Goal: Use online tool/utility: Utilize a website feature to perform a specific function

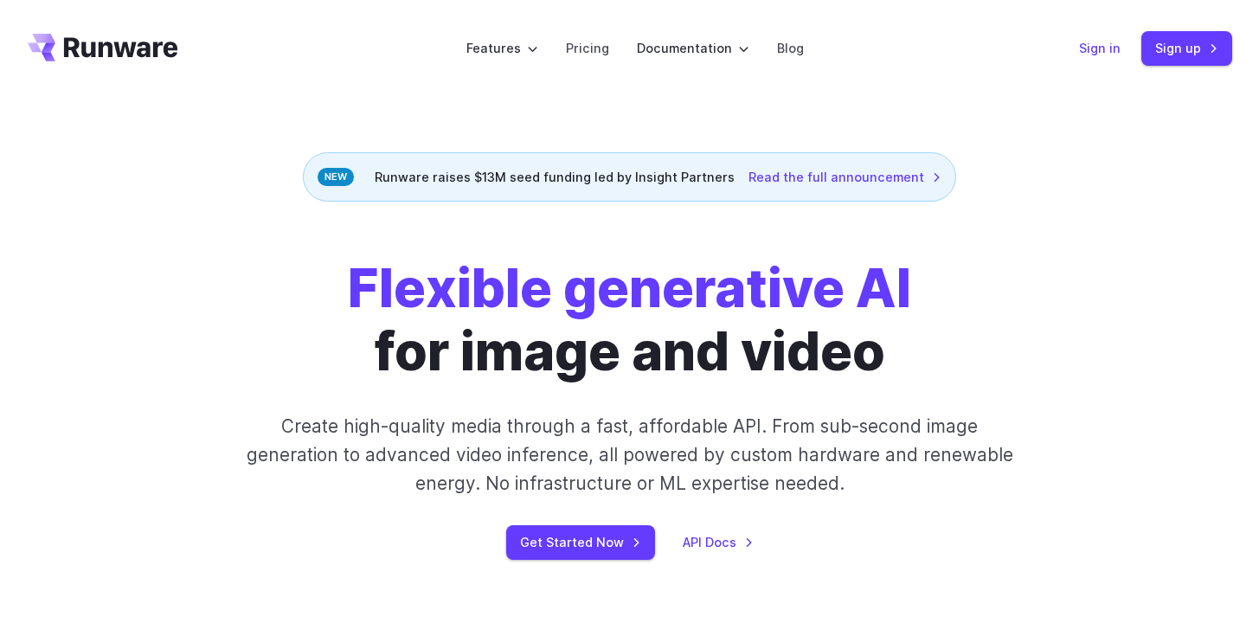
click at [1090, 55] on link "Sign in" at bounding box center [1100, 48] width 42 height 20
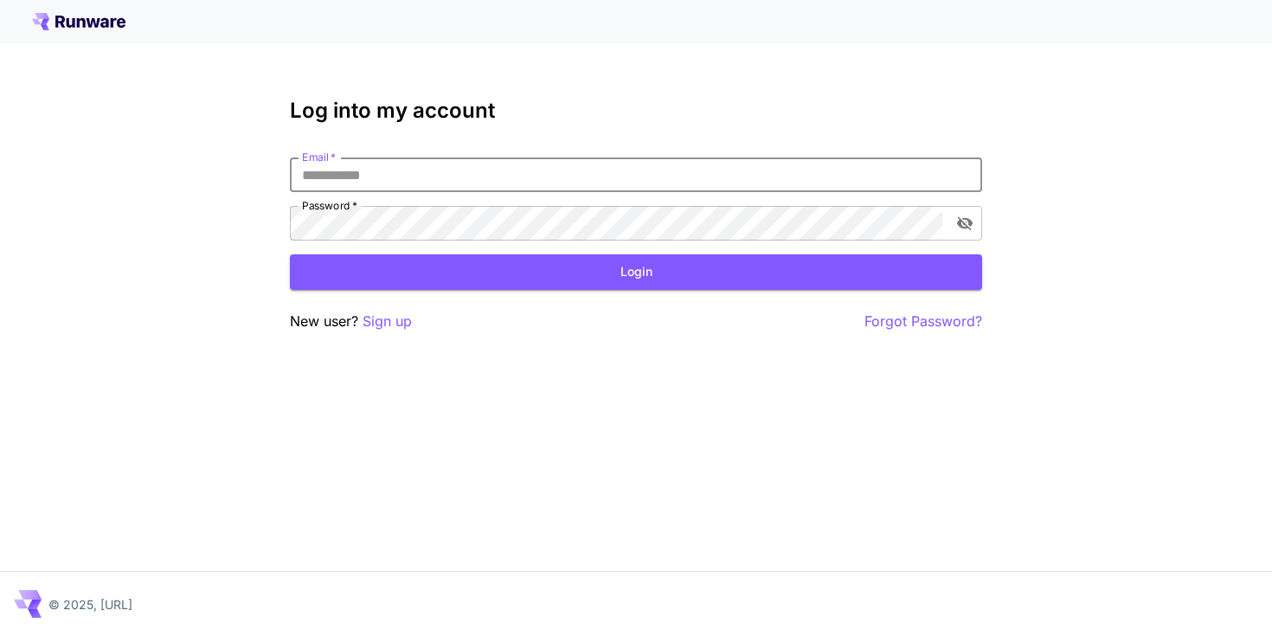
click at [466, 191] on input "Email   *" at bounding box center [636, 174] width 692 height 35
type input "**********"
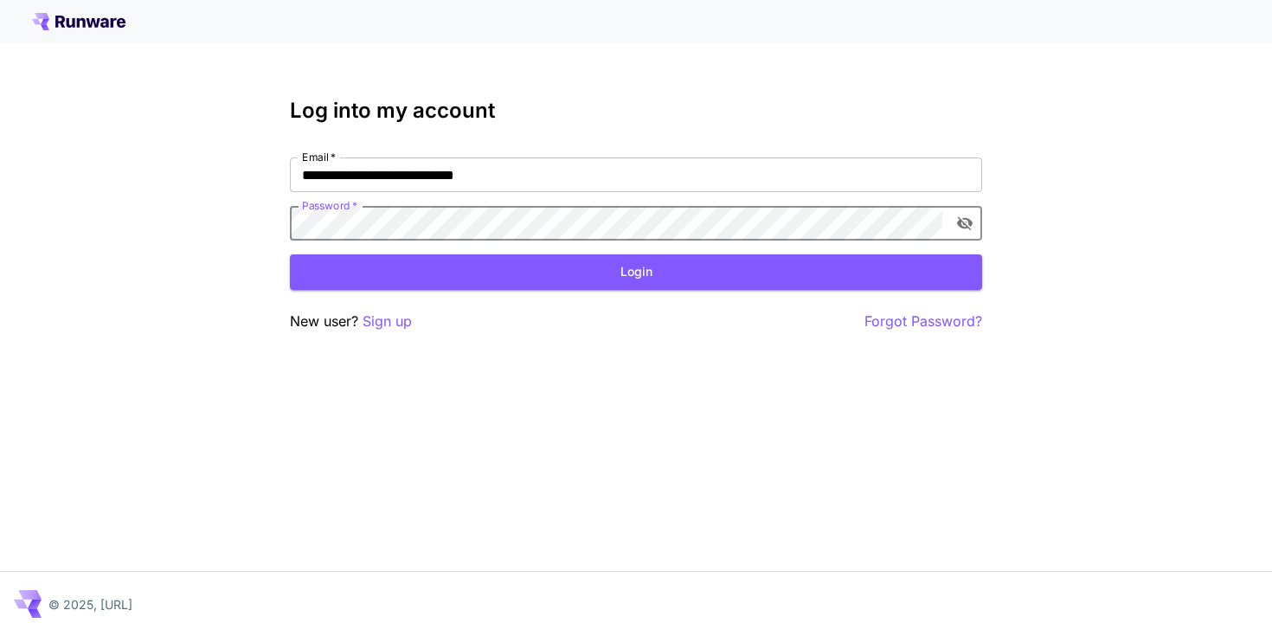
click button "Login" at bounding box center [636, 271] width 692 height 35
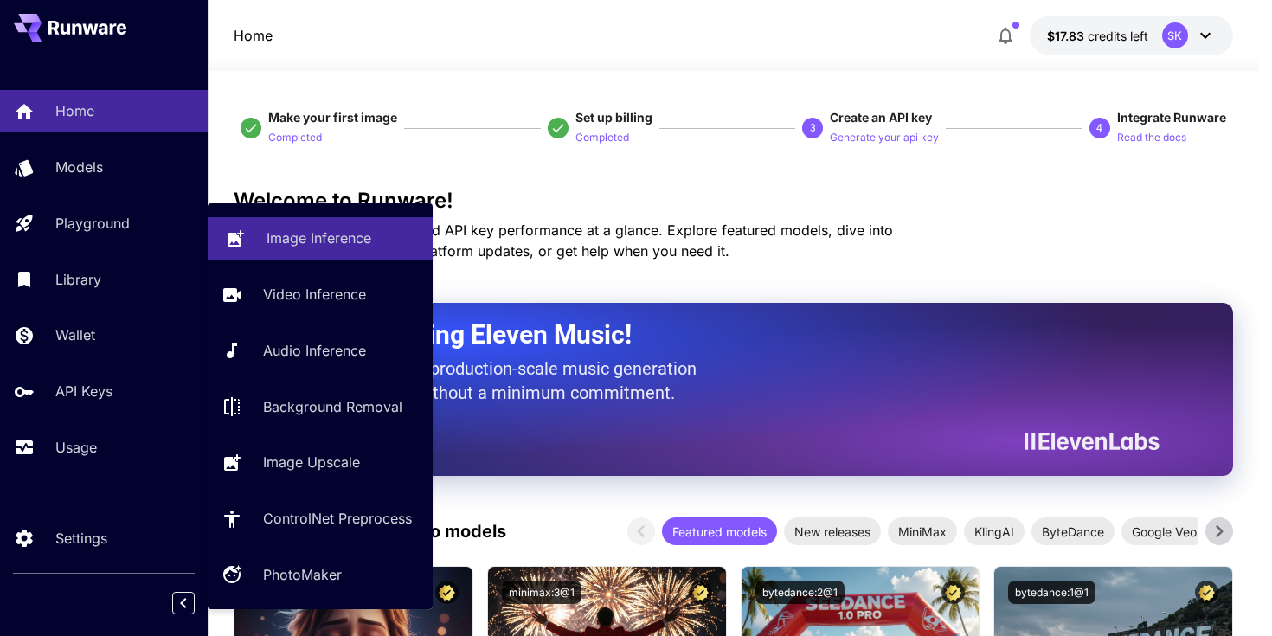
click at [292, 229] on p "Image Inference" at bounding box center [319, 238] width 105 height 21
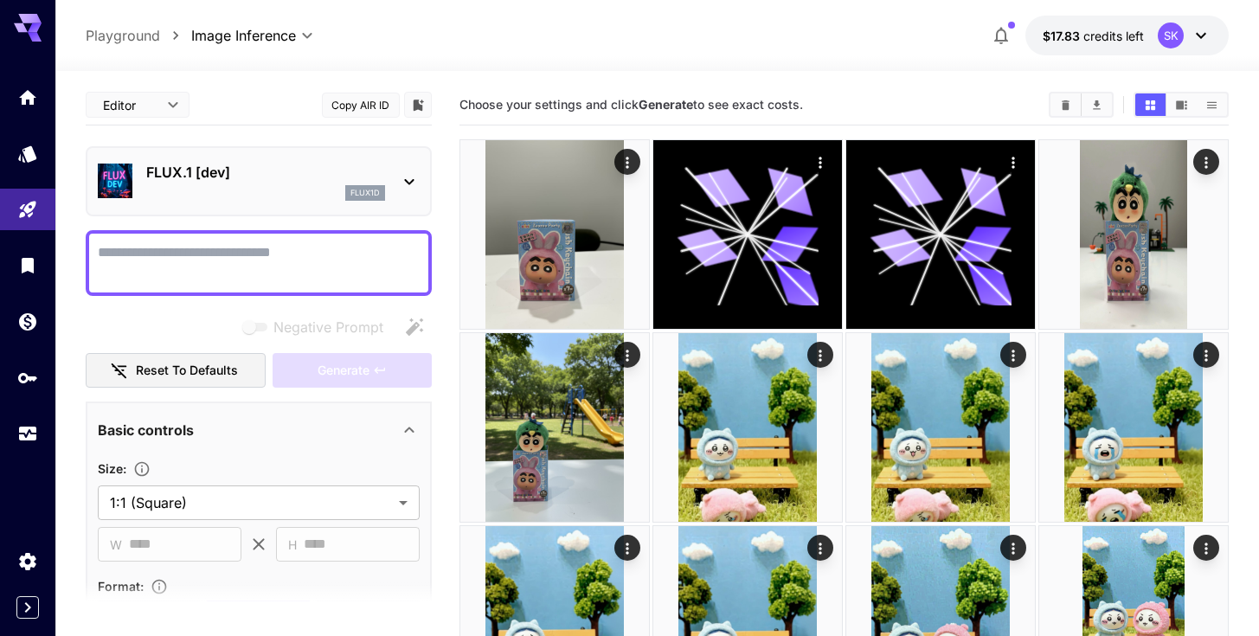
click at [328, 175] on p "FLUX.1 [dev]" at bounding box center [265, 172] width 239 height 21
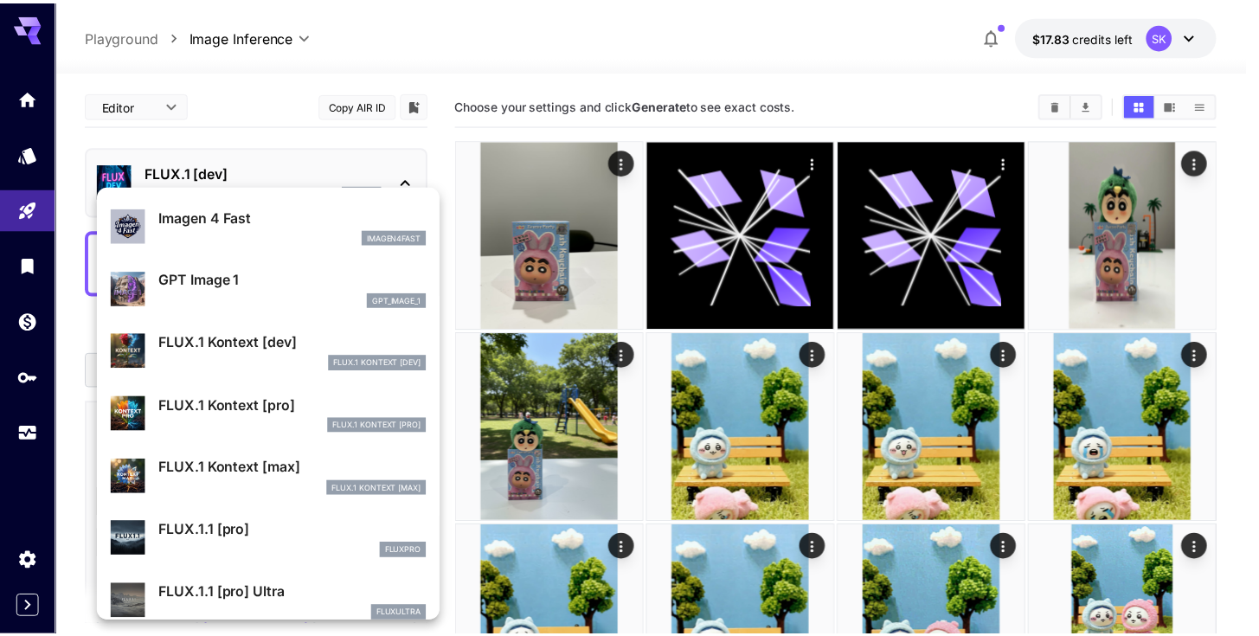
scroll to position [1005, 0]
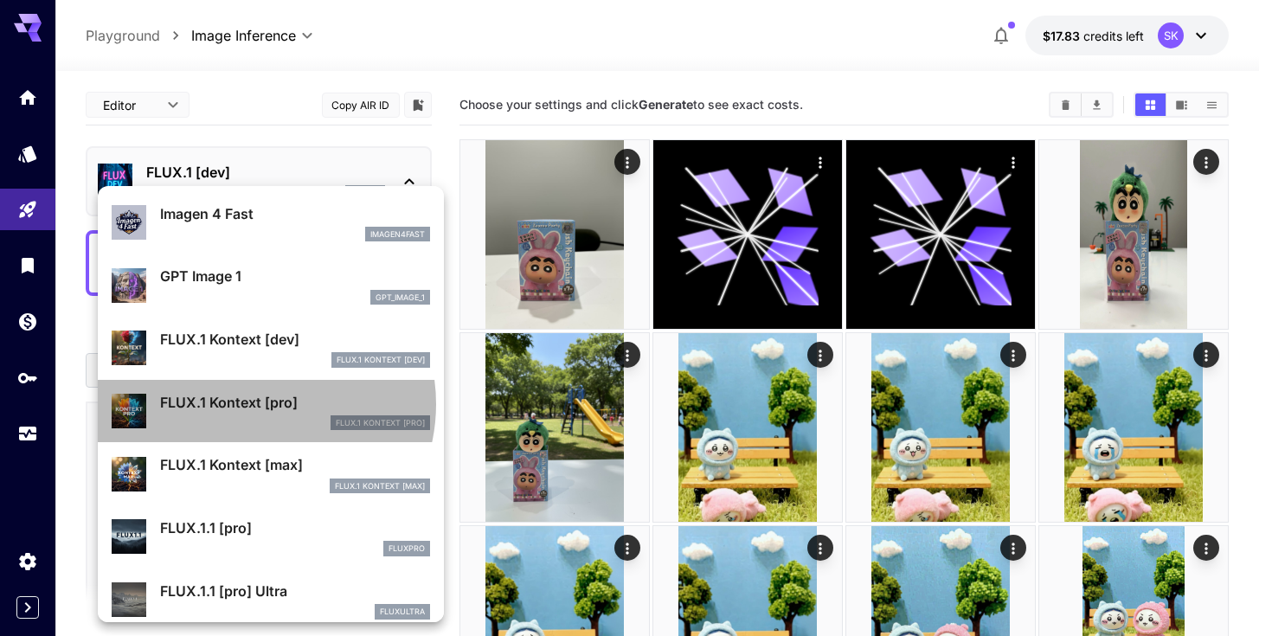
click at [254, 403] on p "FLUX.1 Kontext [pro]" at bounding box center [295, 402] width 270 height 21
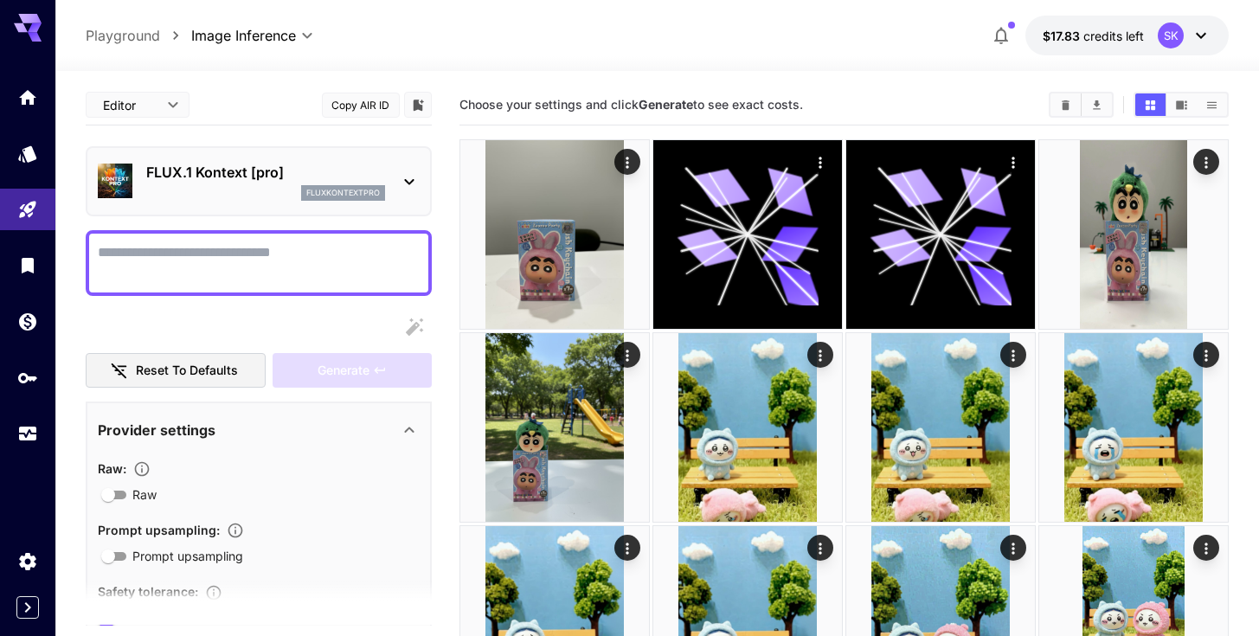
scroll to position [323, 0]
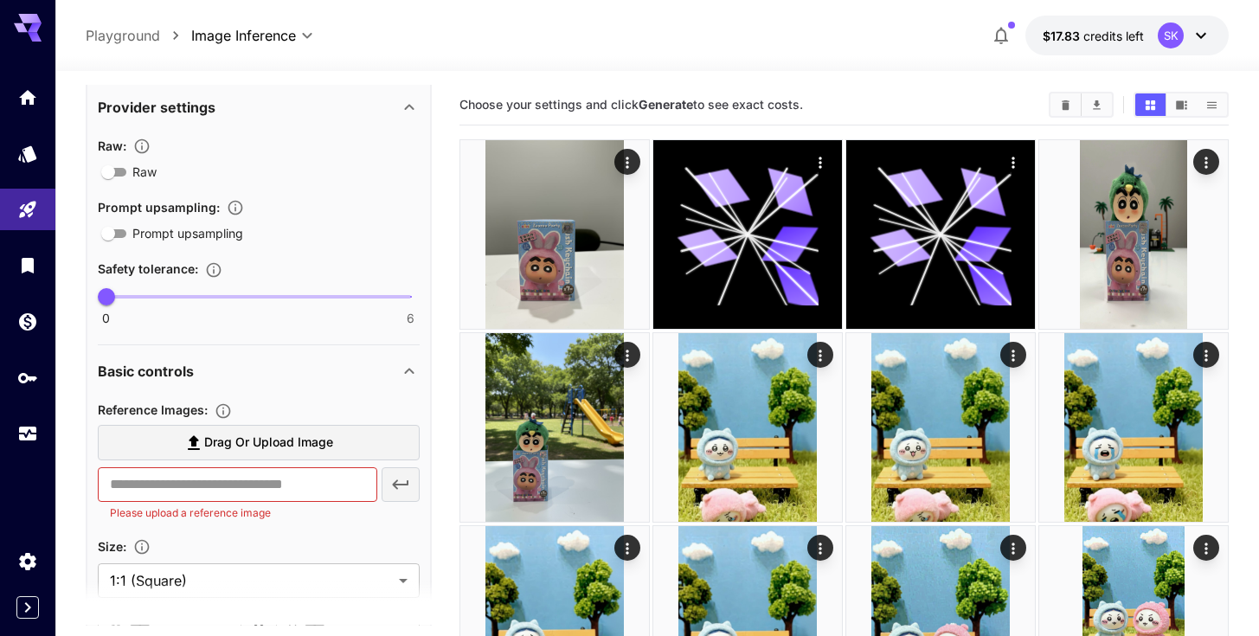
click at [204, 439] on span "Drag or upload image" at bounding box center [268, 443] width 129 height 22
click at [0, 0] on input "Drag or upload image" at bounding box center [0, 0] width 0 height 0
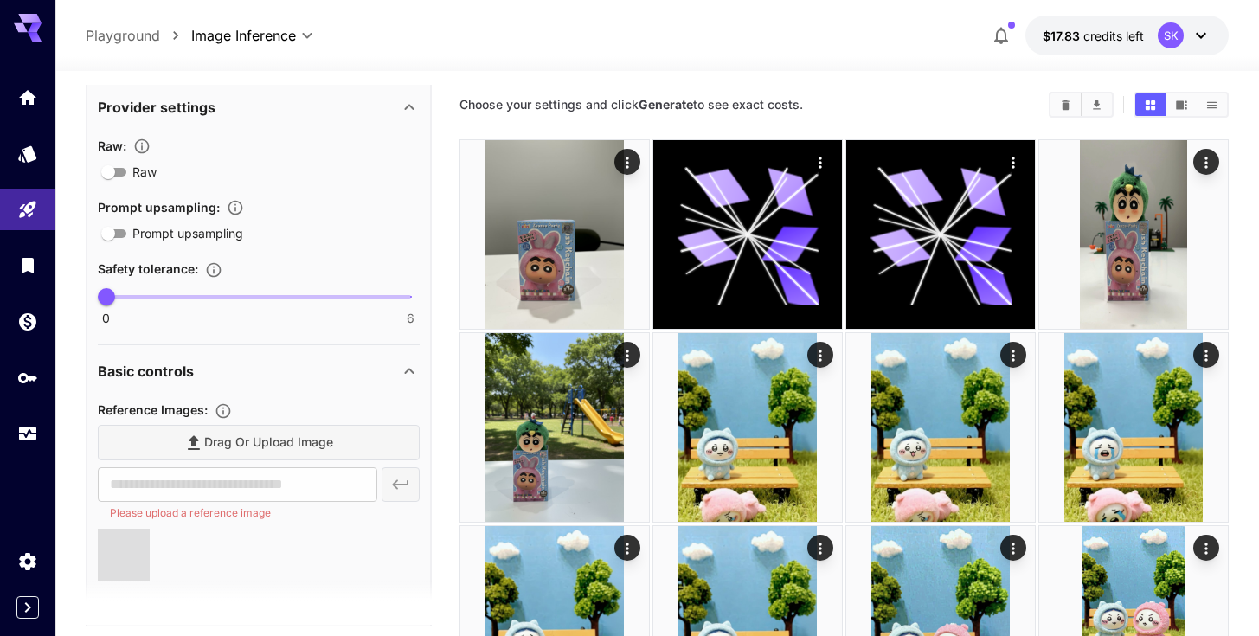
type input "**********"
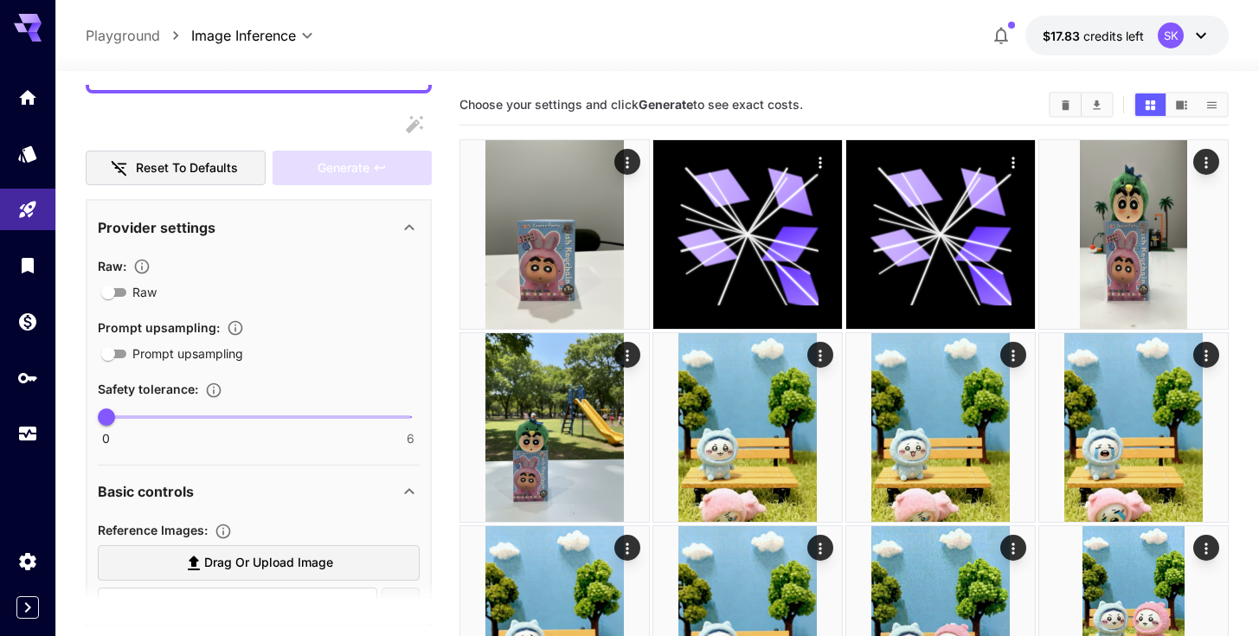
scroll to position [685, 0]
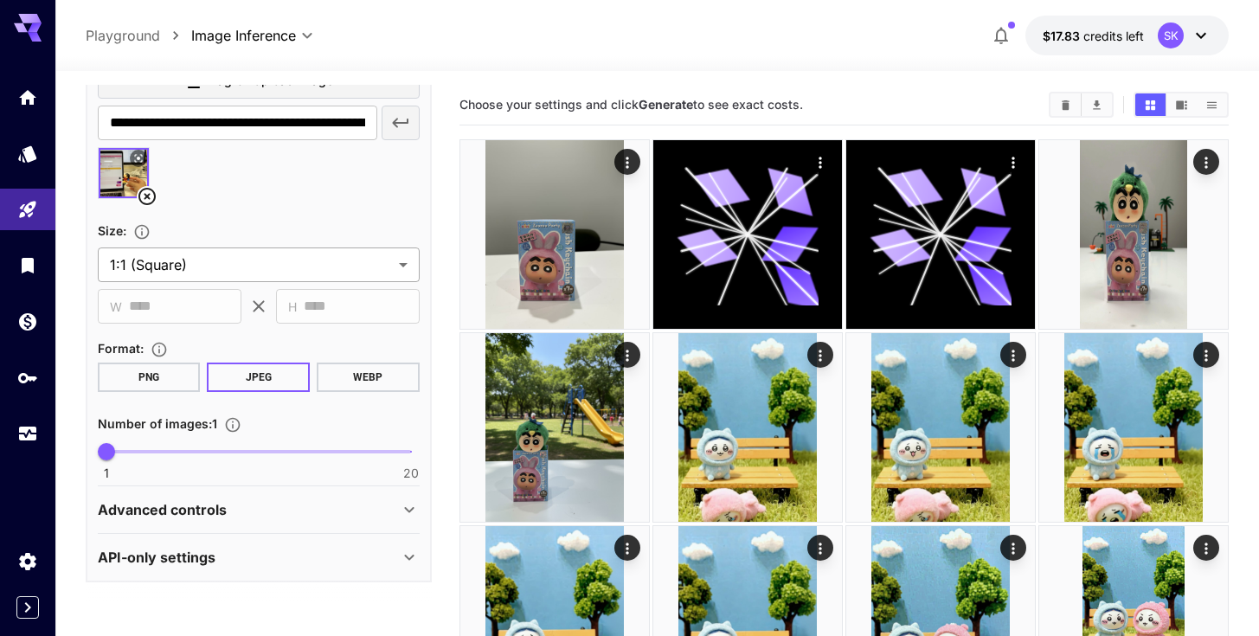
click at [240, 247] on body "**********" at bounding box center [629, 480] width 1259 height 961
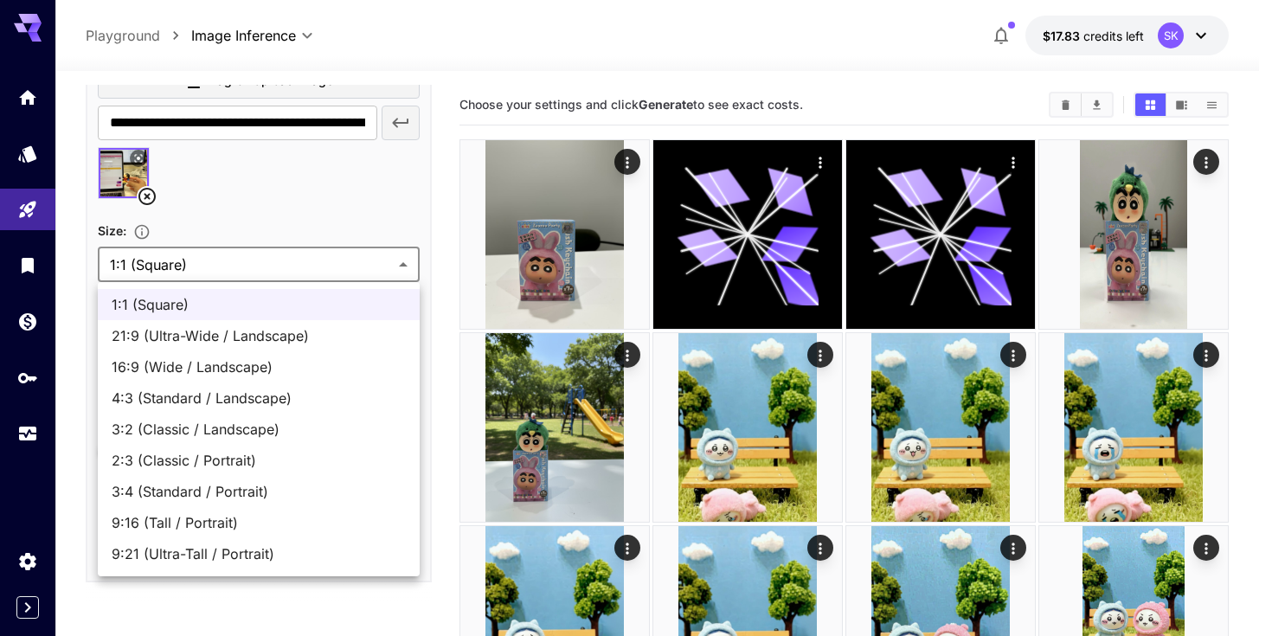
click at [220, 526] on span "9:16 (Tall / Portrait)" at bounding box center [259, 522] width 294 height 21
type input "**********"
type input "***"
type input "****"
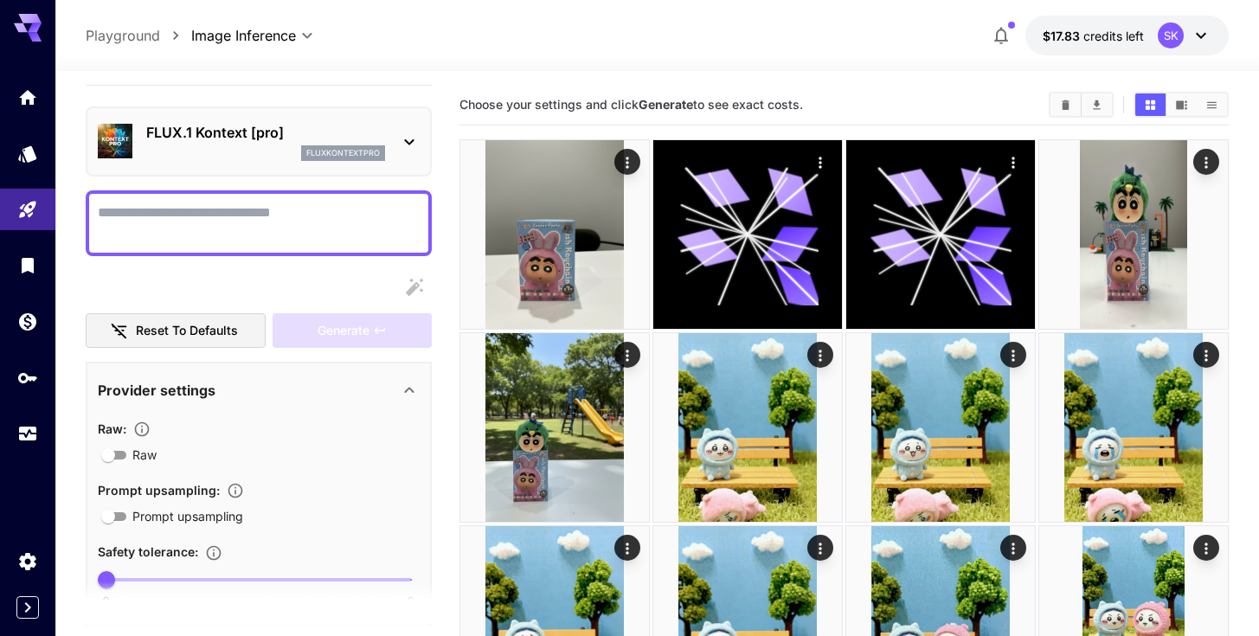
scroll to position [0, 0]
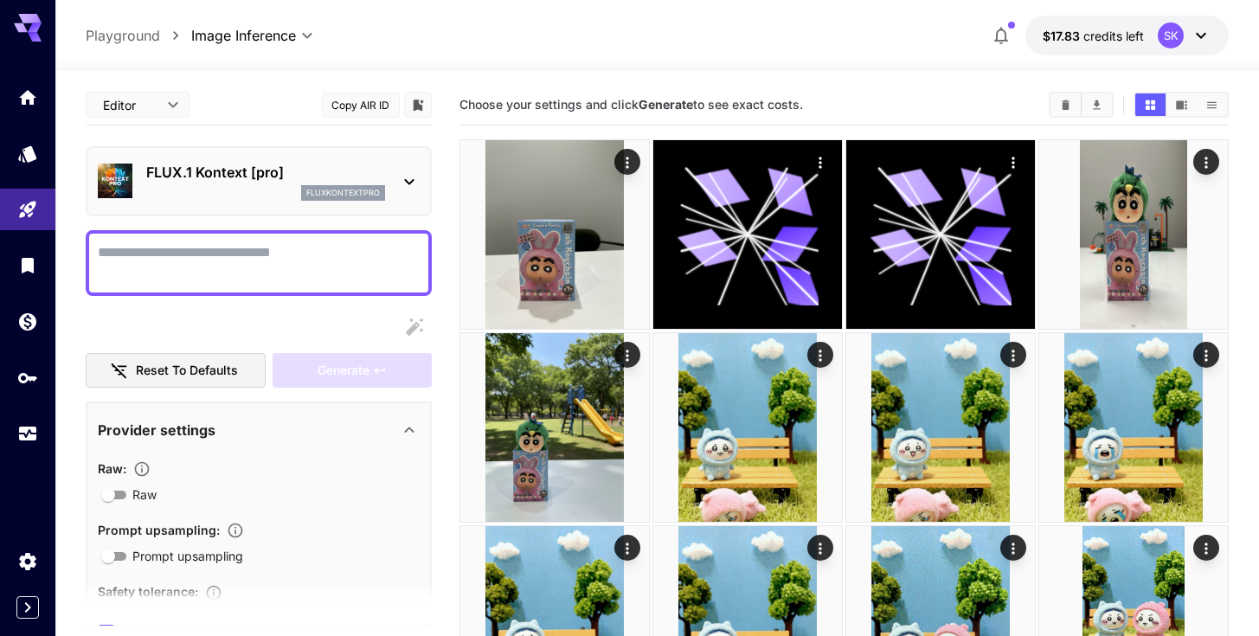
click at [212, 280] on textarea "Raw" at bounding box center [259, 263] width 322 height 42
type textarea "*"
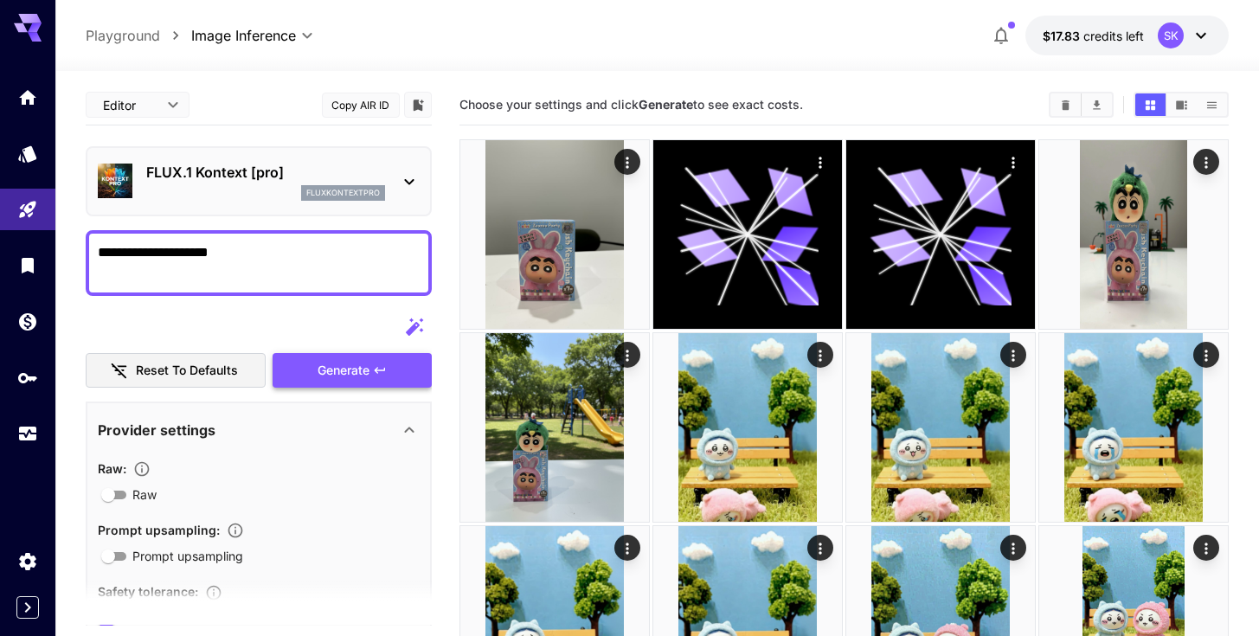
type textarea "**********"
click at [299, 376] on button "Generate" at bounding box center [352, 370] width 159 height 35
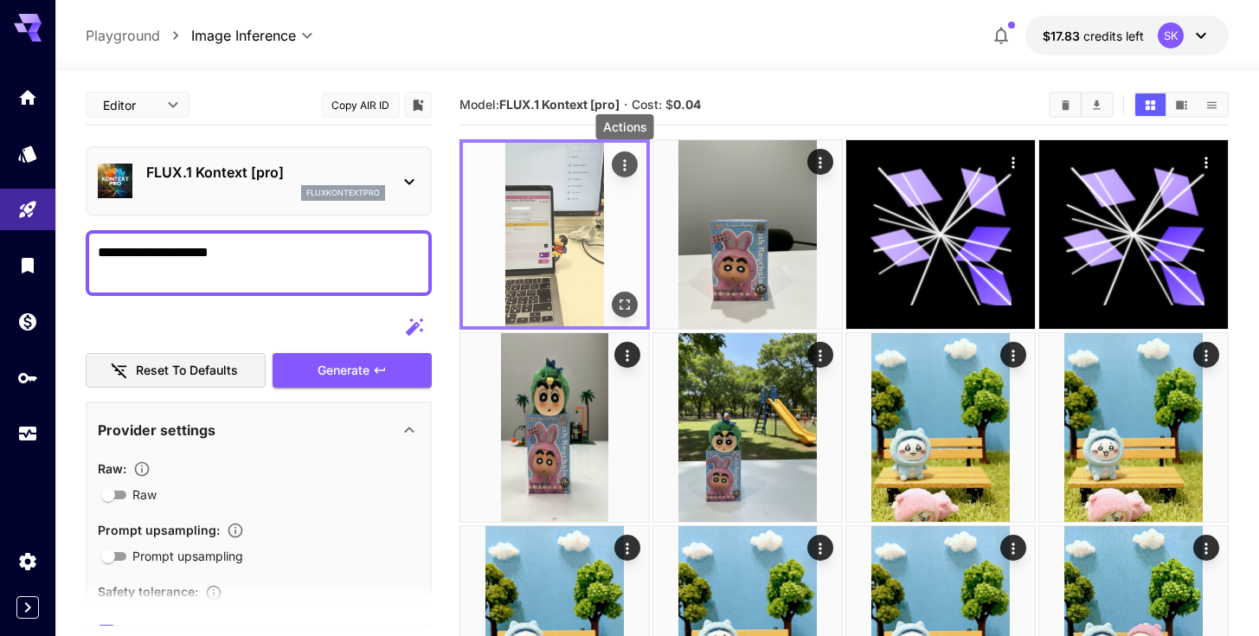
click at [618, 168] on icon "Actions" at bounding box center [624, 165] width 17 height 17
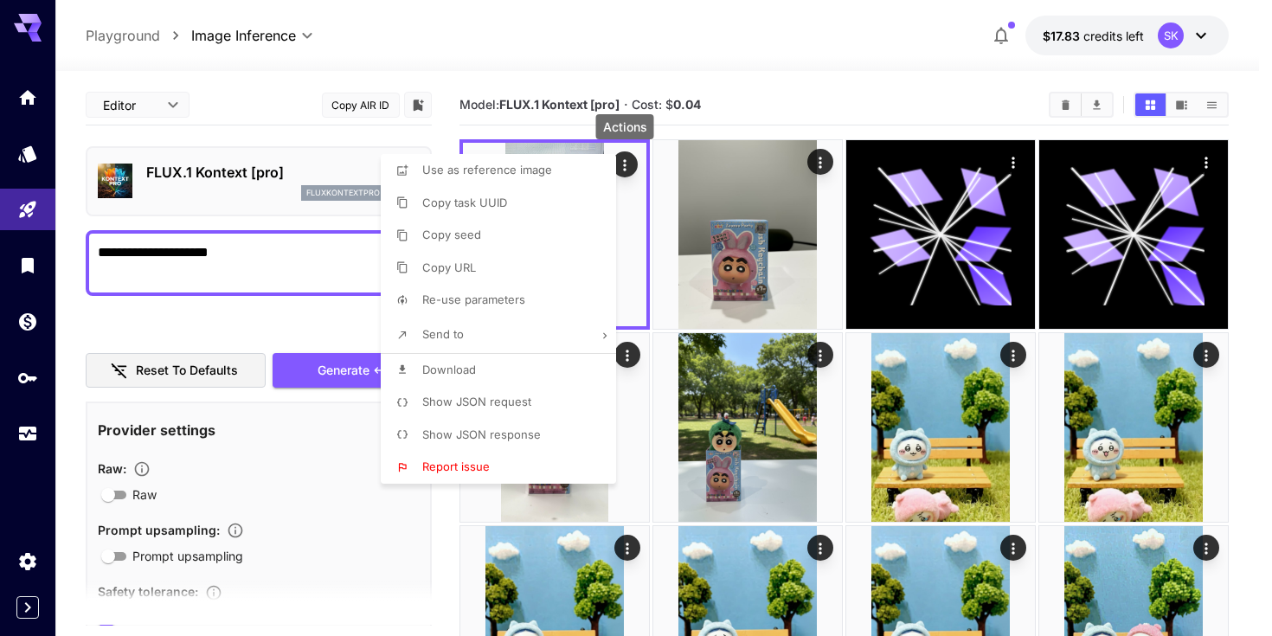
click at [503, 372] on li "Download" at bounding box center [504, 370] width 246 height 33
click at [247, 260] on div at bounding box center [636, 318] width 1272 height 636
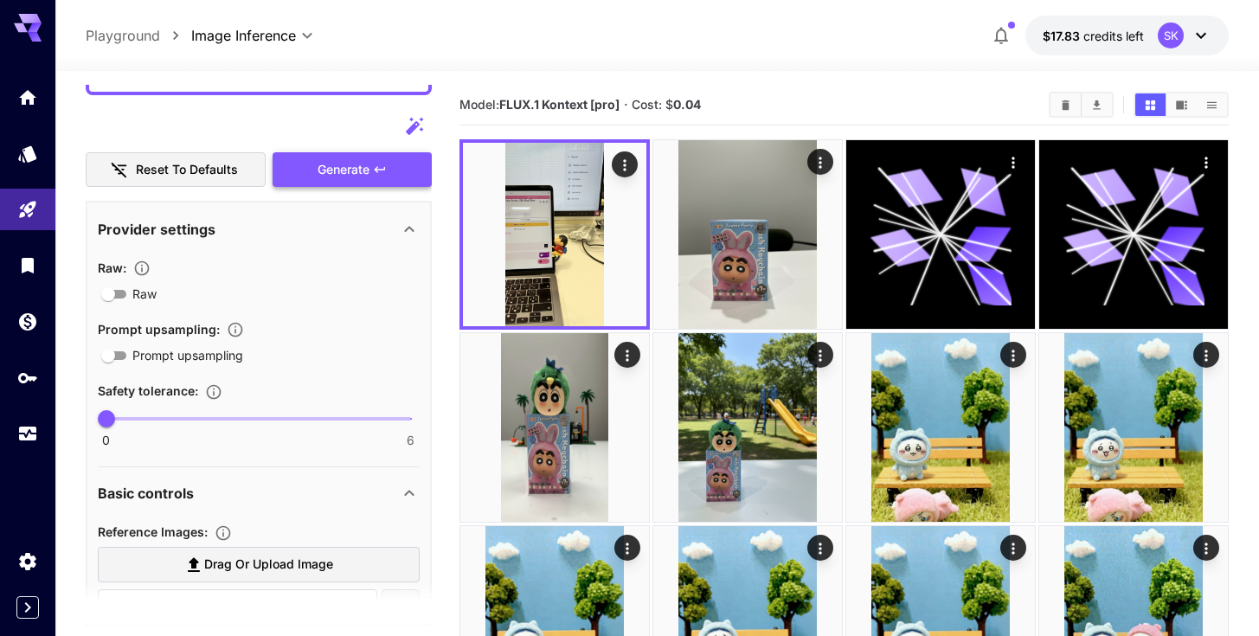
scroll to position [326, 0]
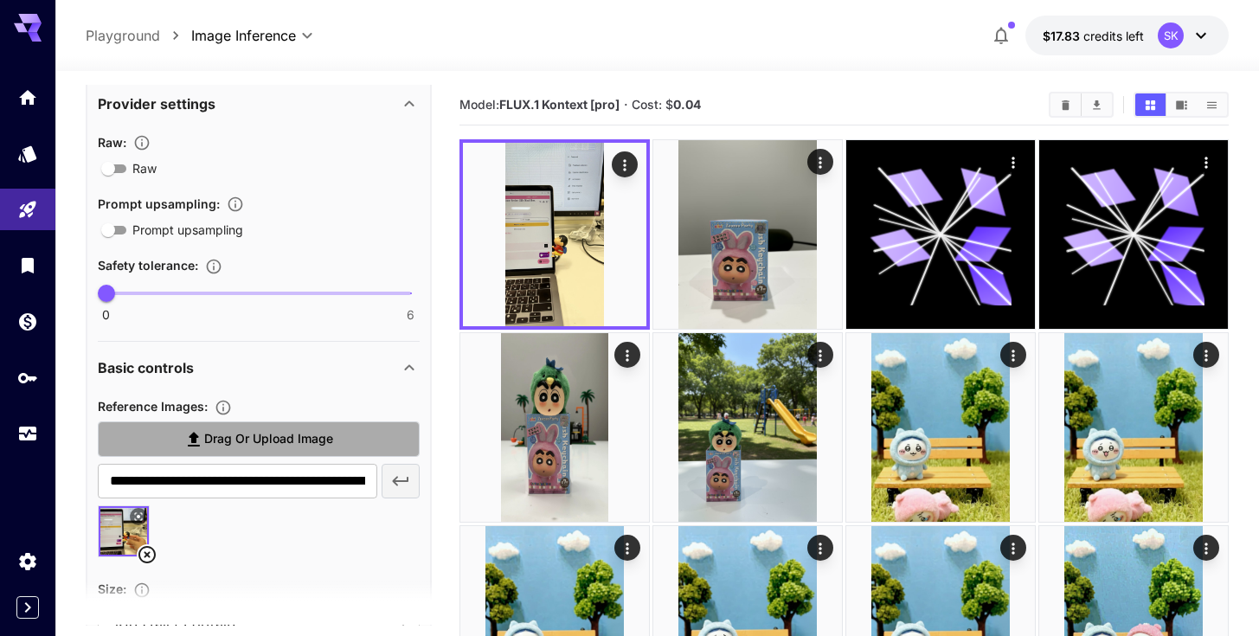
click at [296, 432] on span "Drag or upload image" at bounding box center [268, 439] width 129 height 22
click at [0, 0] on input "Drag or upload image" at bounding box center [0, 0] width 0 height 0
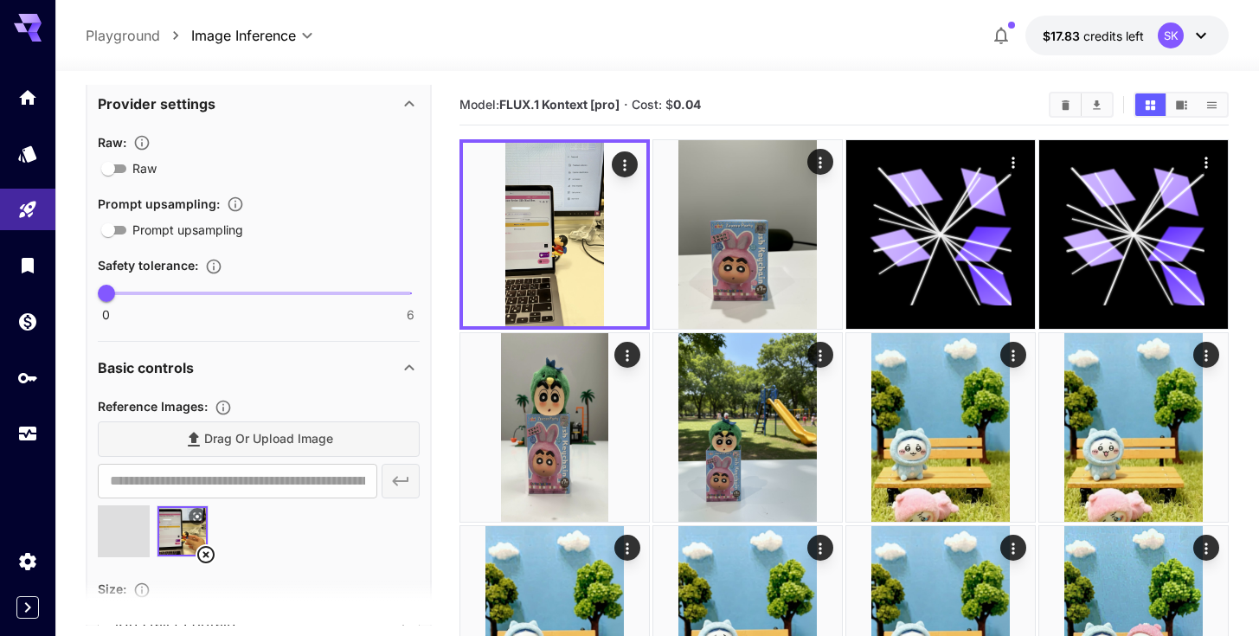
click at [210, 550] on icon at bounding box center [205, 554] width 17 height 17
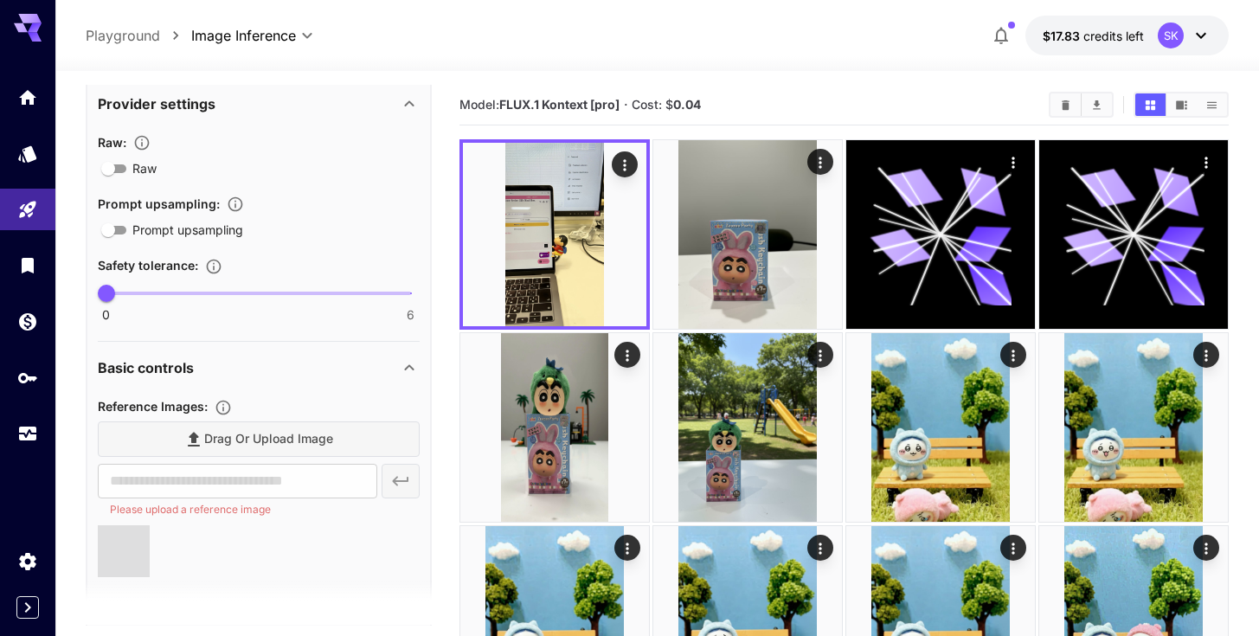
scroll to position [0, 0]
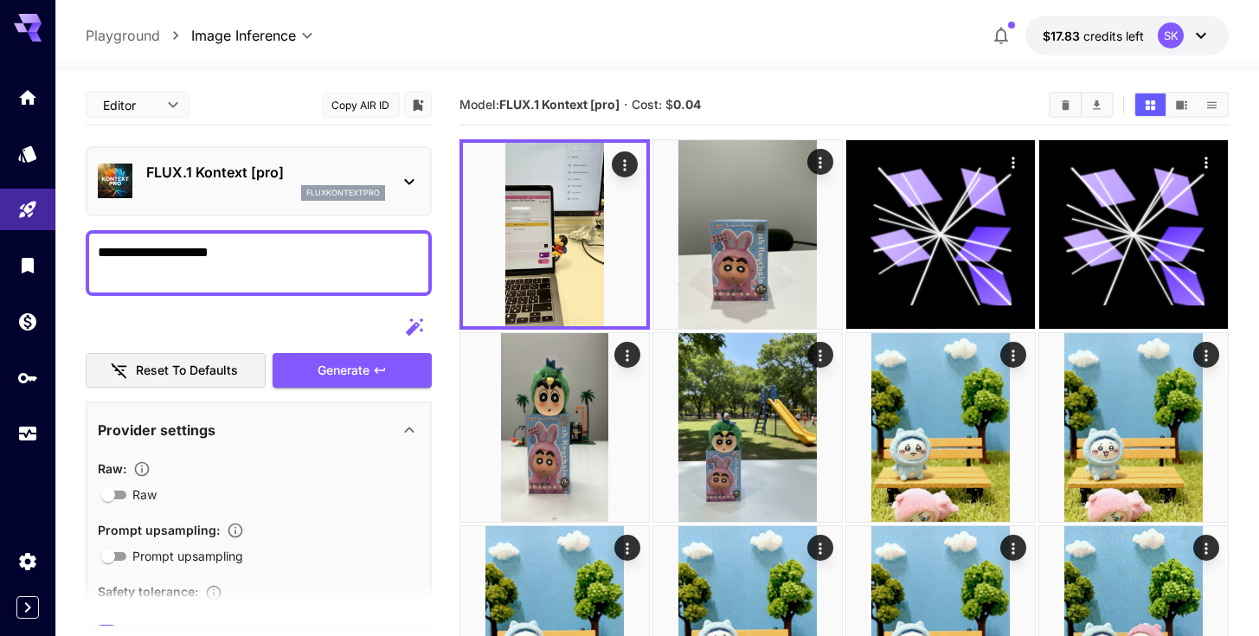
type input "**********"
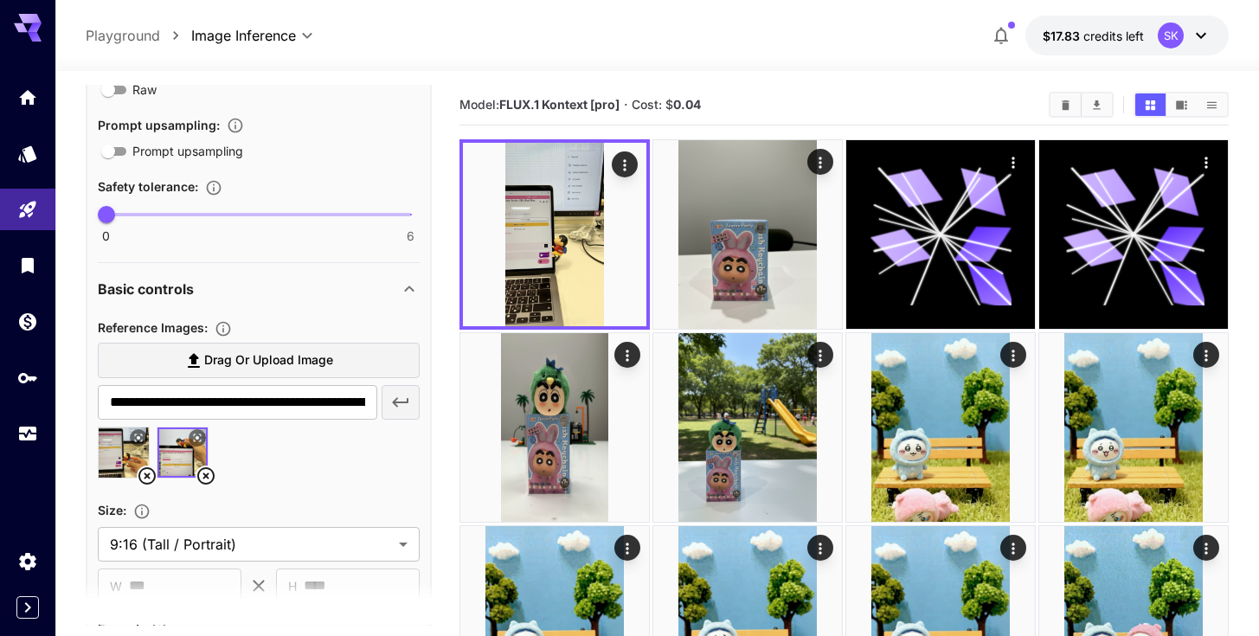
scroll to position [415, 0]
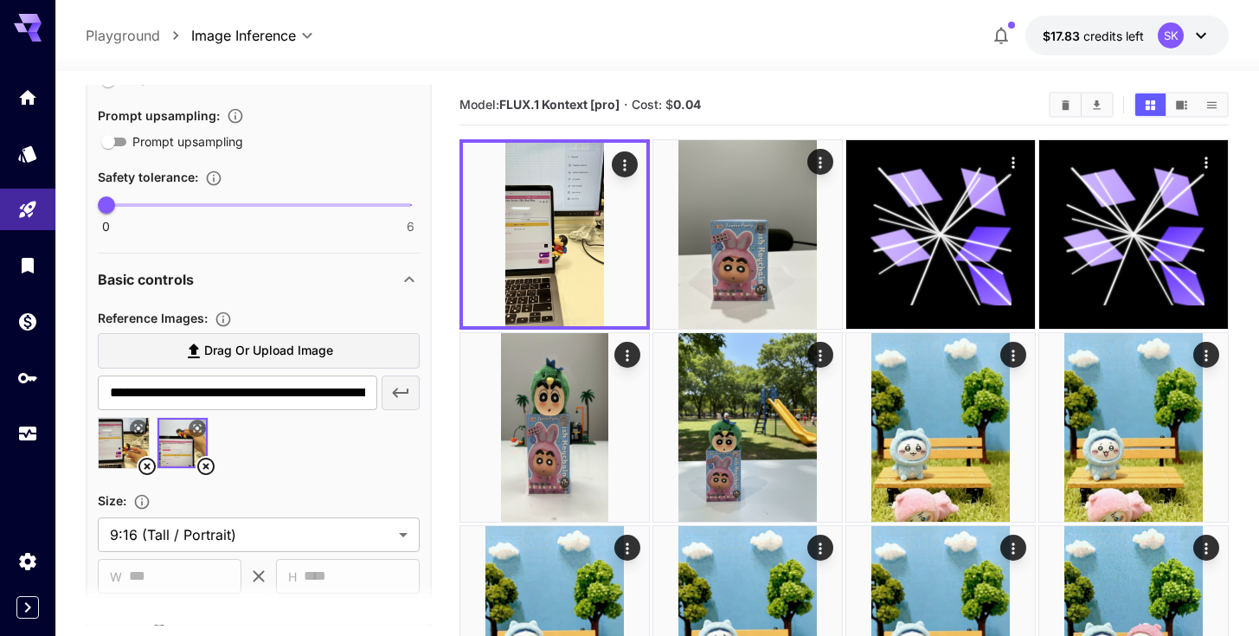
click at [146, 466] on icon at bounding box center [146, 466] width 17 height 17
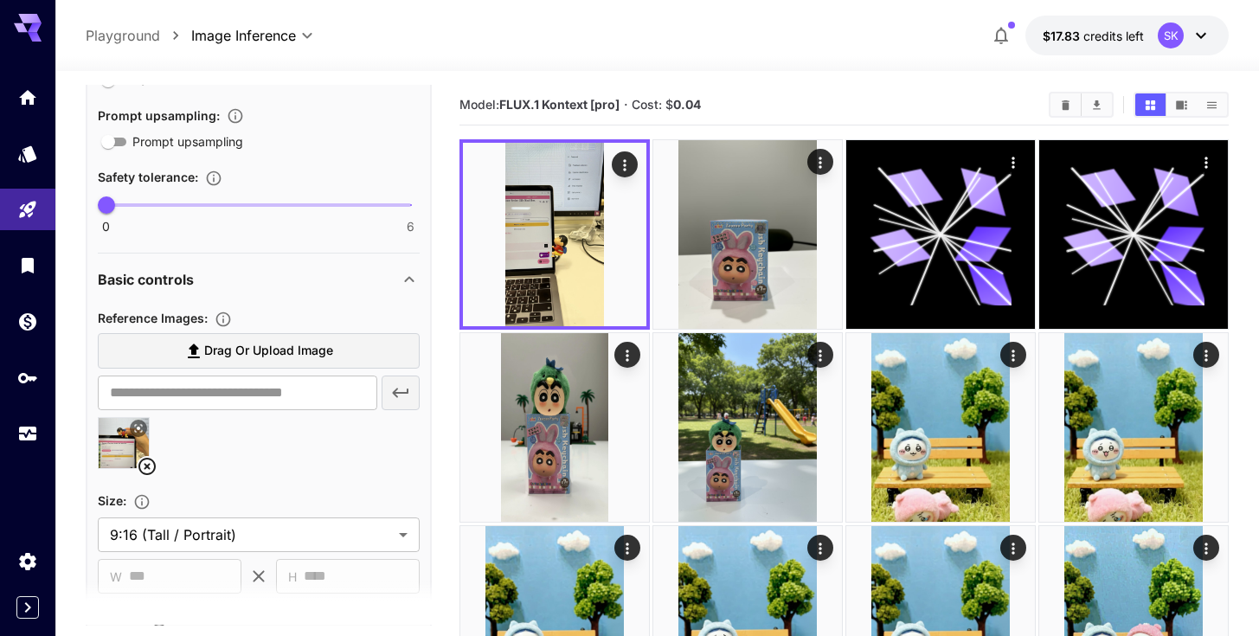
scroll to position [0, 0]
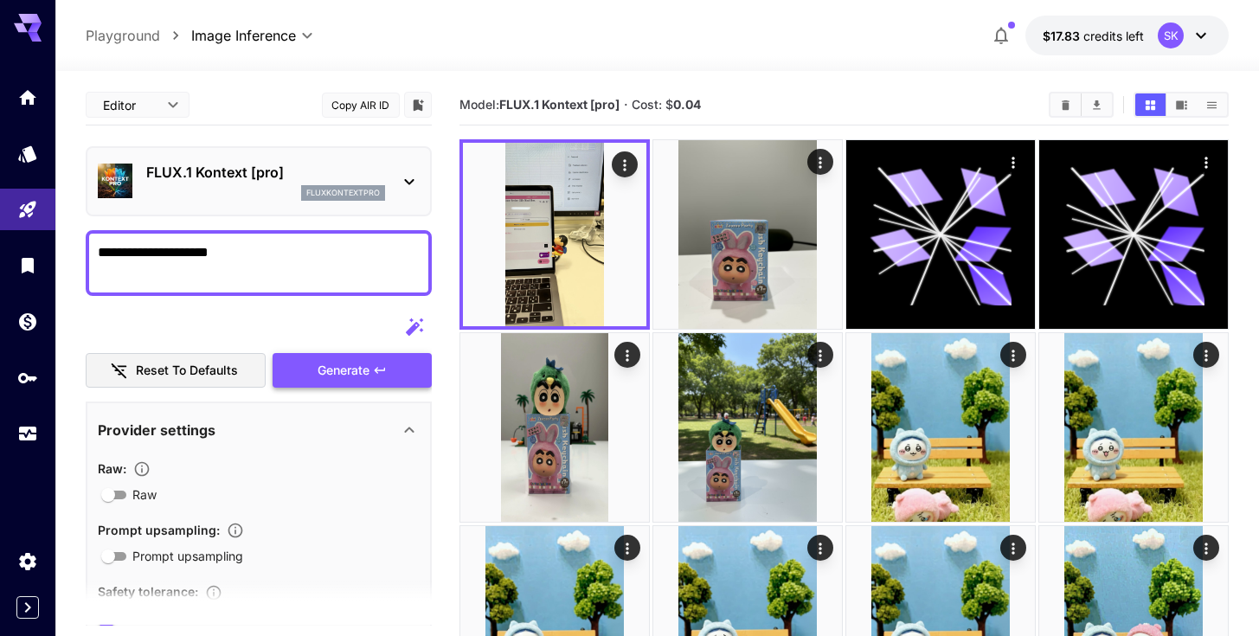
click at [351, 363] on span "Generate" at bounding box center [344, 371] width 52 height 22
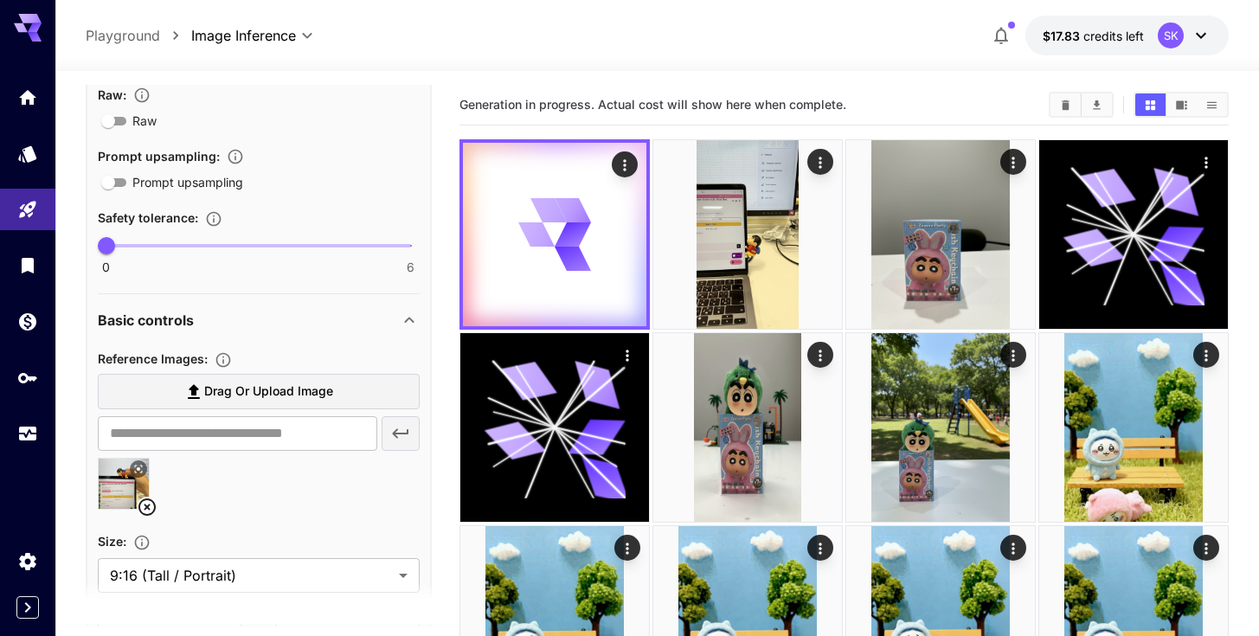
scroll to position [375, 0]
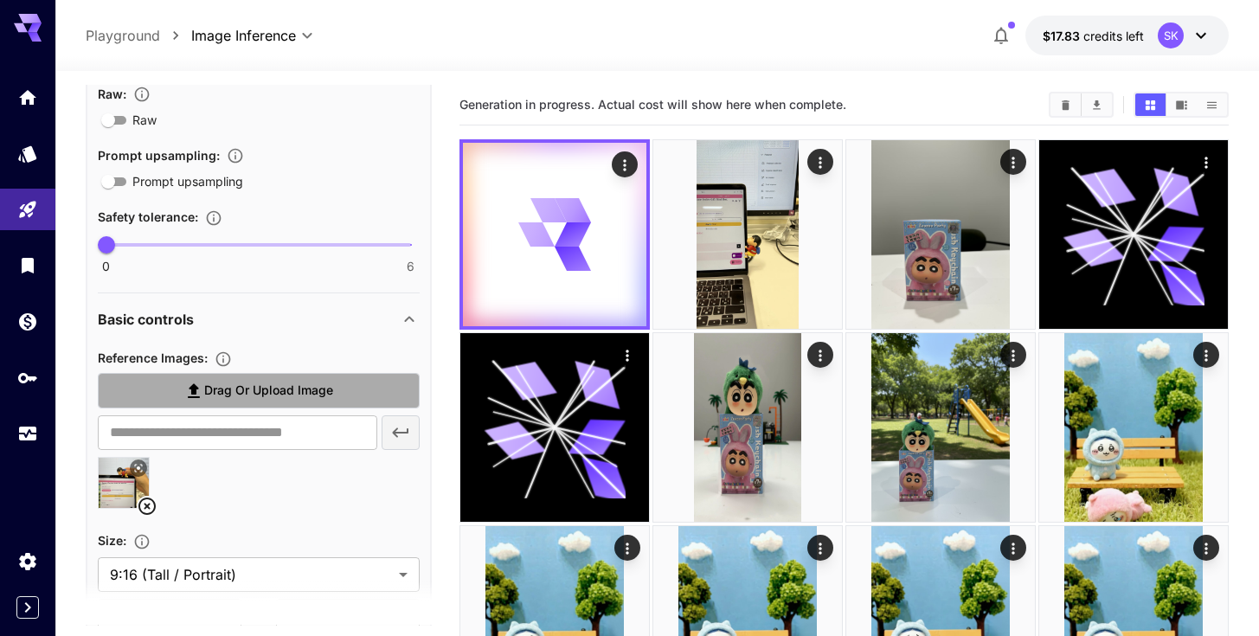
click at [248, 384] on span "Drag or upload image" at bounding box center [268, 391] width 129 height 22
click at [0, 0] on input "Drag or upload image" at bounding box center [0, 0] width 0 height 0
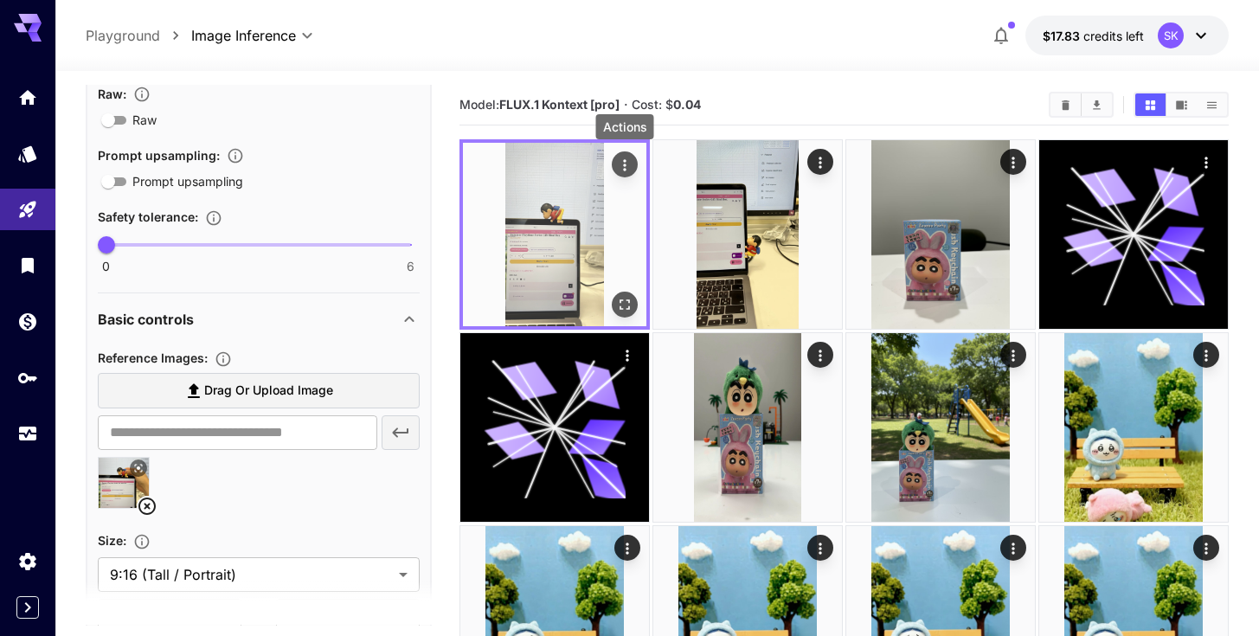
click at [626, 165] on icon "Actions" at bounding box center [624, 164] width 3 height 11
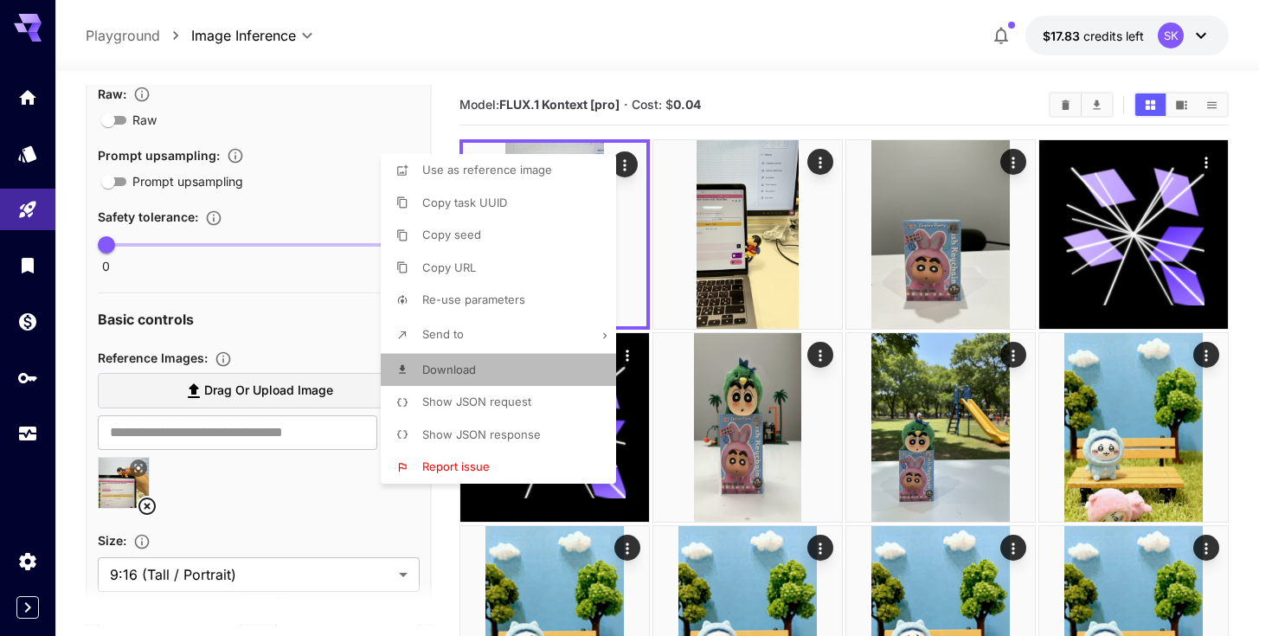
click at [489, 362] on li "Download" at bounding box center [504, 370] width 246 height 33
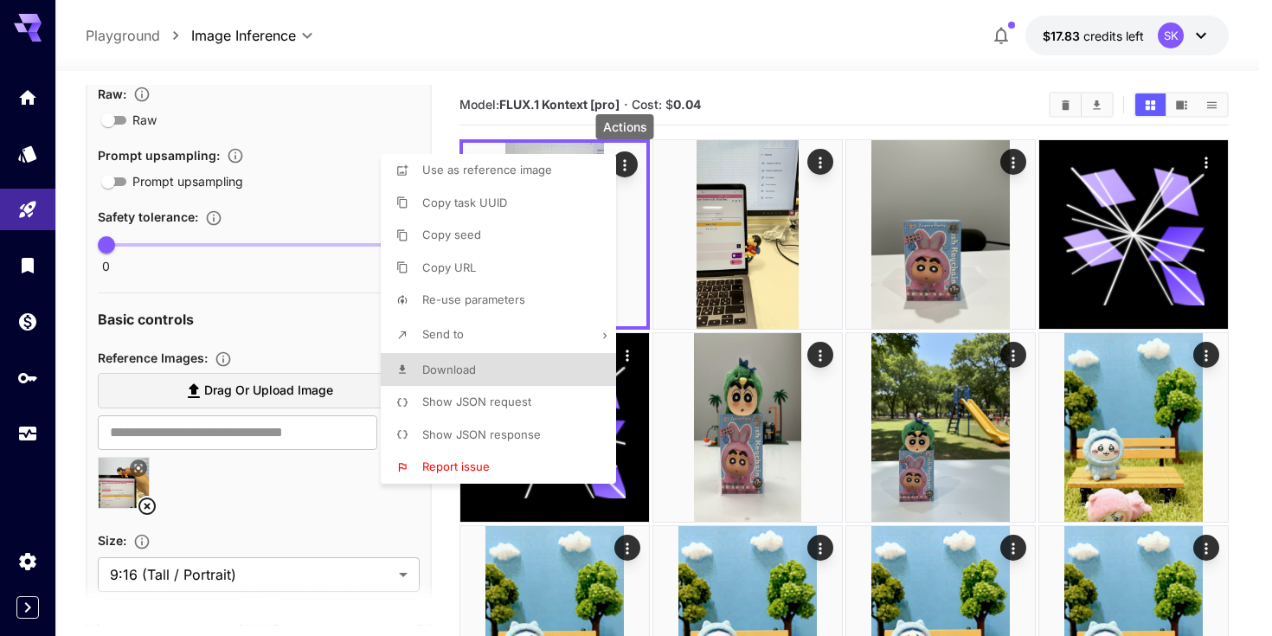
click at [540, 45] on div at bounding box center [636, 318] width 1272 height 636
